Goal: Information Seeking & Learning: Learn about a topic

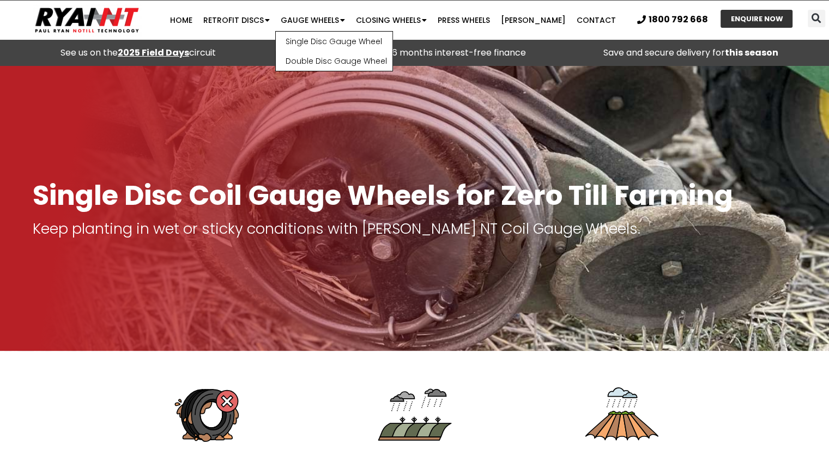
click at [72, 14] on img at bounding box center [87, 20] width 109 height 34
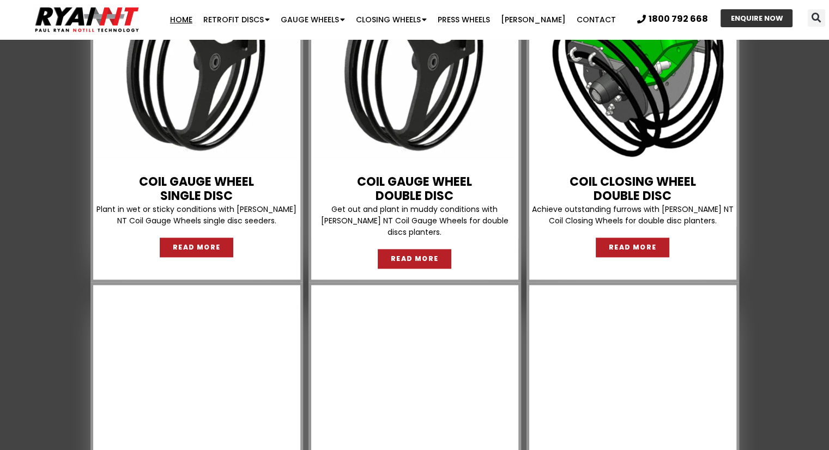
scroll to position [2888, 0]
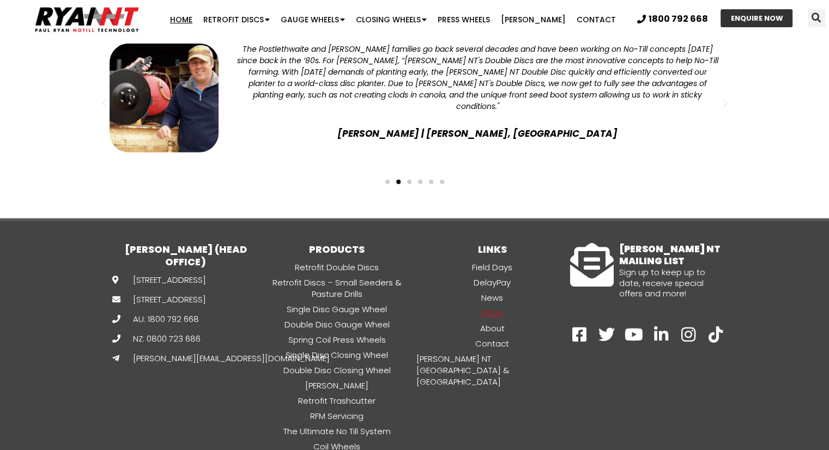
click at [484, 307] on link "FAQs" at bounding box center [492, 313] width 155 height 13
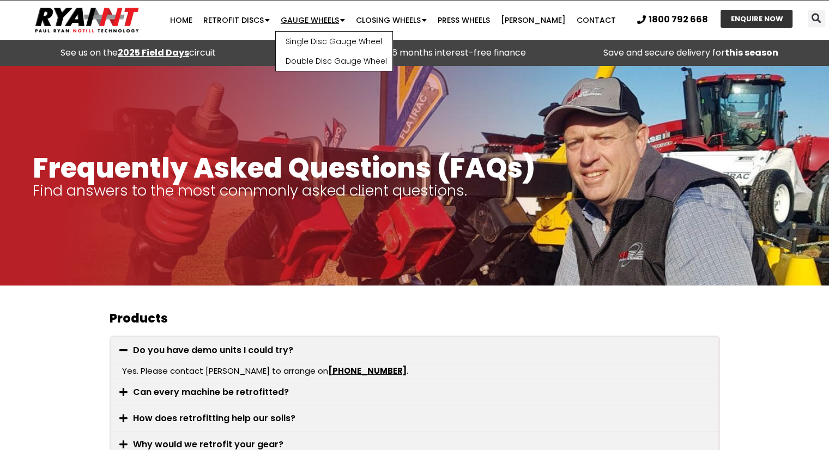
click at [315, 23] on link "Gauge Wheels" at bounding box center [312, 20] width 75 height 22
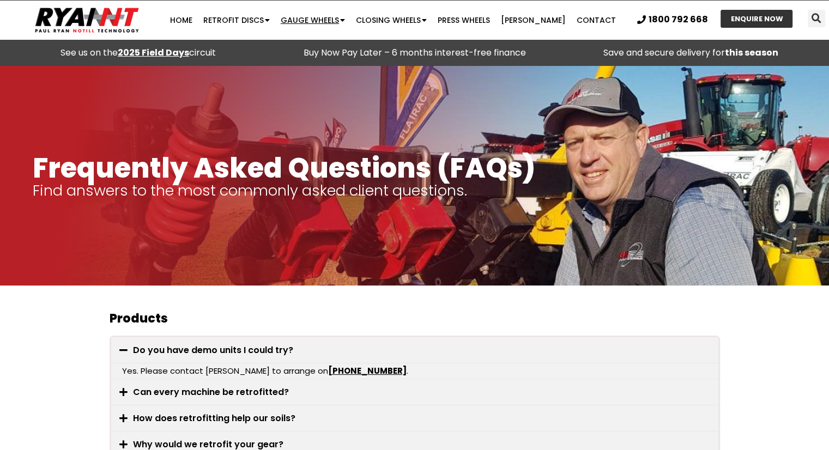
click at [315, 23] on link "Gauge Wheels" at bounding box center [312, 20] width 75 height 22
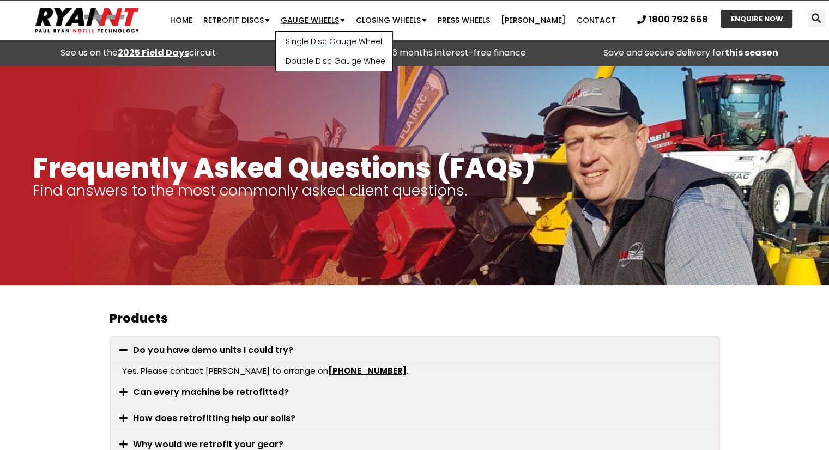
click at [339, 42] on link "Single Disc Gauge Wheel" at bounding box center [334, 42] width 117 height 20
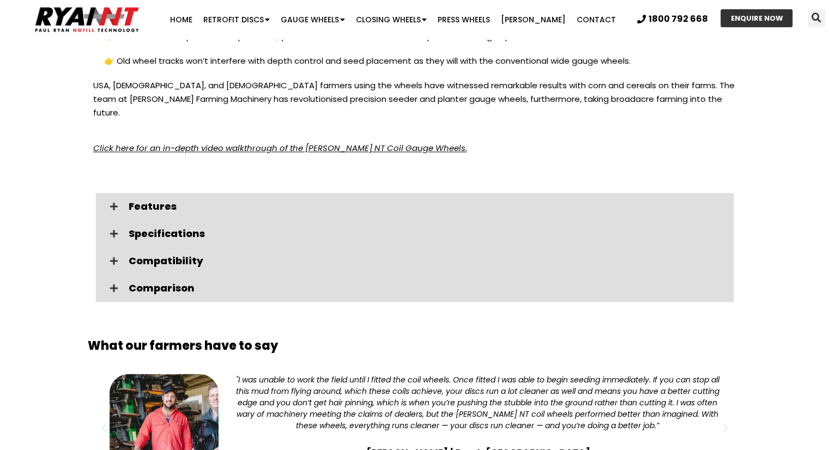
scroll to position [1689, 0]
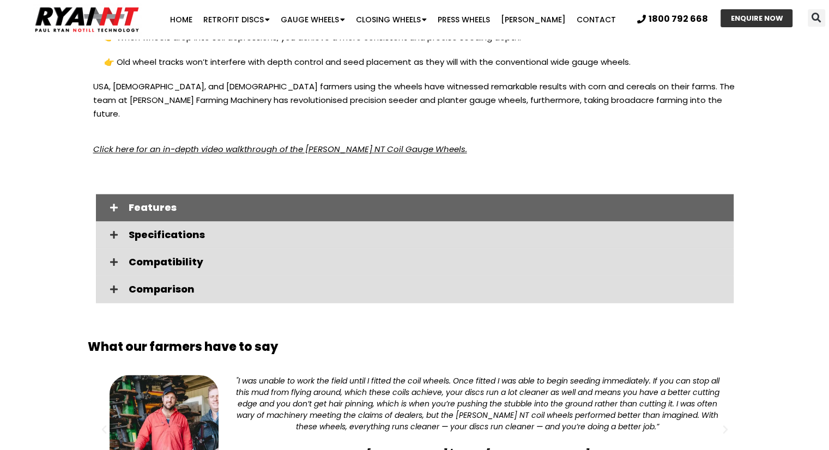
click at [197, 203] on span "Features" at bounding box center [427, 208] width 596 height 10
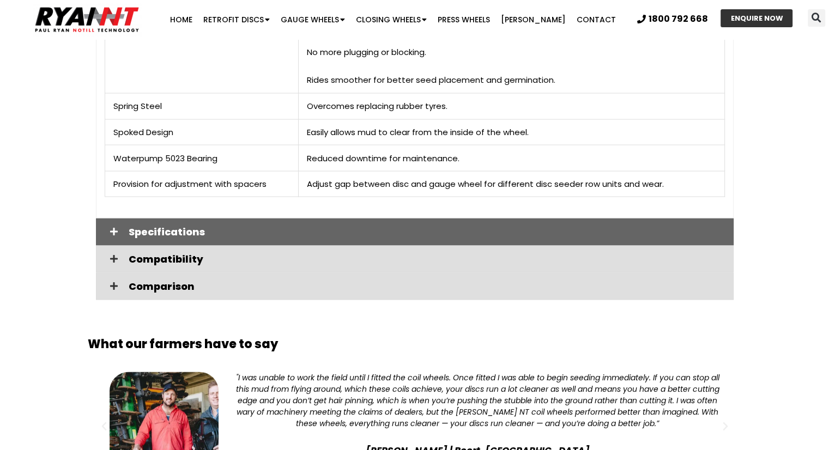
click at [231, 227] on span "Specifications" at bounding box center [427, 232] width 596 height 10
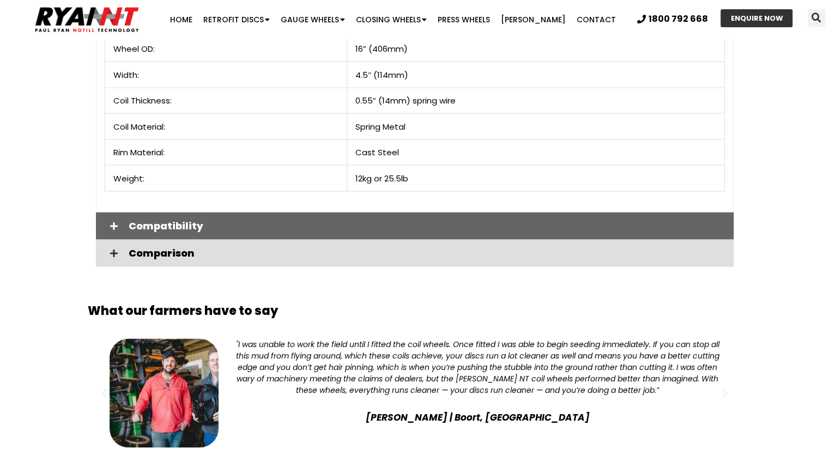
click at [232, 221] on span "Compatibility" at bounding box center [427, 226] width 596 height 10
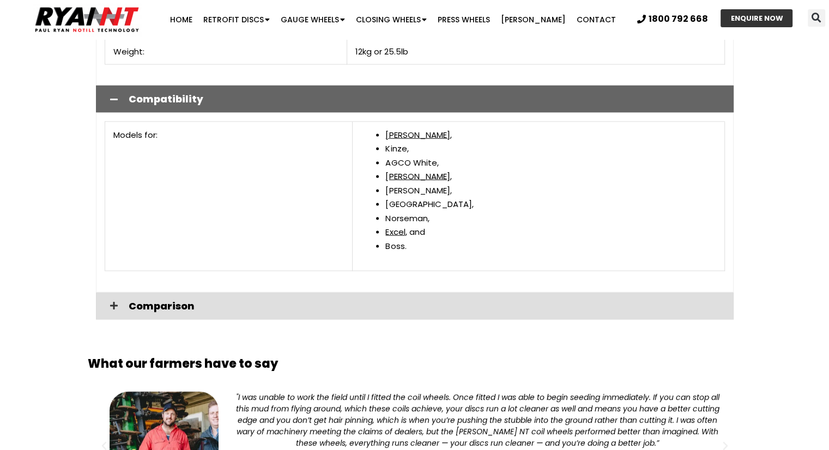
scroll to position [2397, 0]
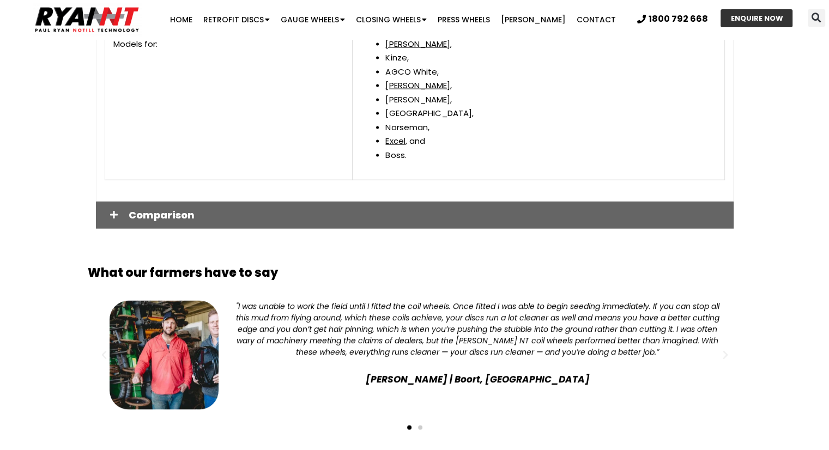
click at [258, 210] on span "Comparison" at bounding box center [427, 215] width 596 height 10
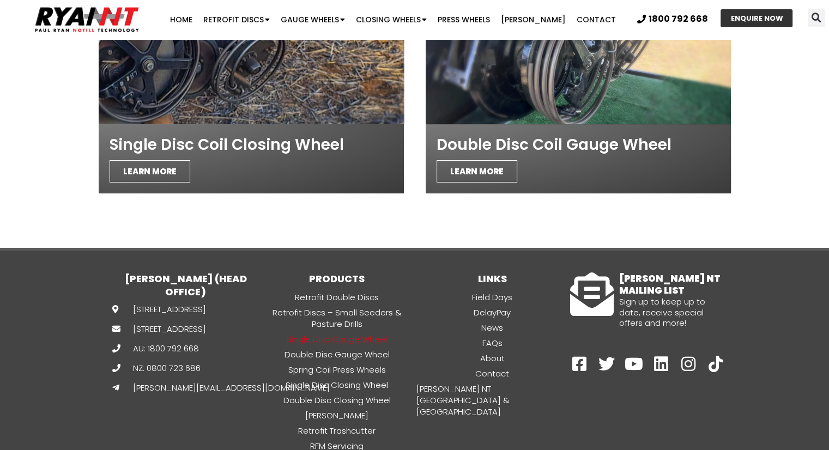
scroll to position [4152, 0]
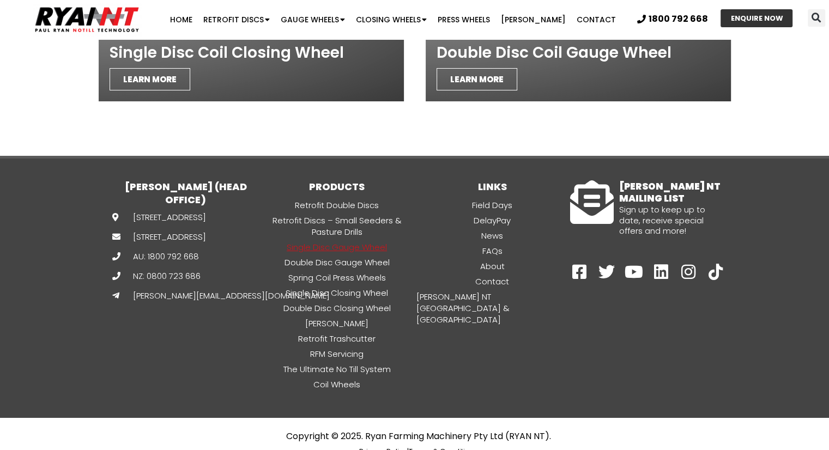
click at [107, 20] on img at bounding box center [87, 20] width 109 height 34
